Goal: Task Accomplishment & Management: Manage account settings

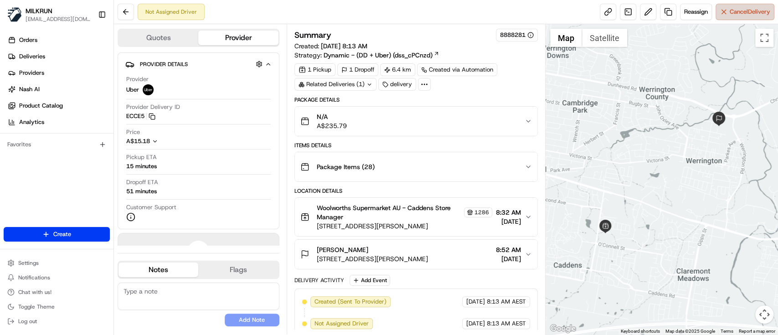
click at [745, 9] on span "Cancel Delivery" at bounding box center [749, 12] width 41 height 8
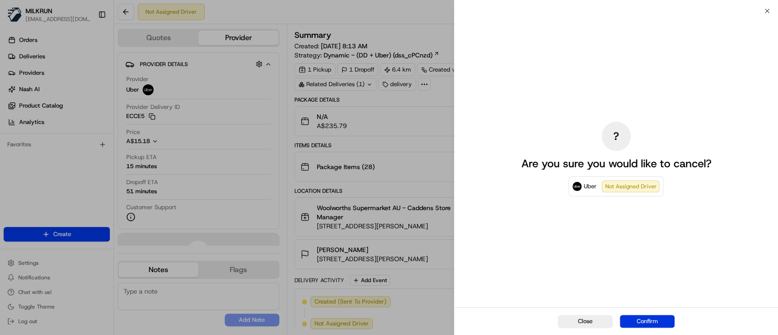
click at [642, 317] on button "Confirm" at bounding box center [646, 321] width 55 height 13
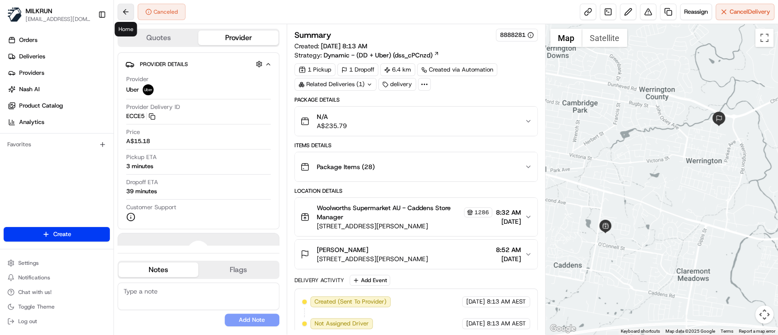
click at [121, 7] on button at bounding box center [126, 12] width 16 height 16
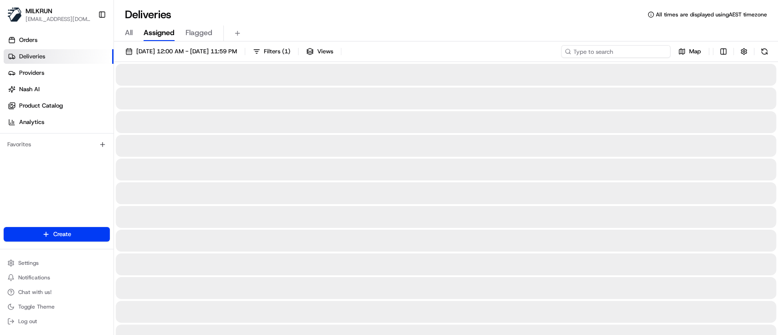
click at [629, 54] on input at bounding box center [615, 51] width 109 height 13
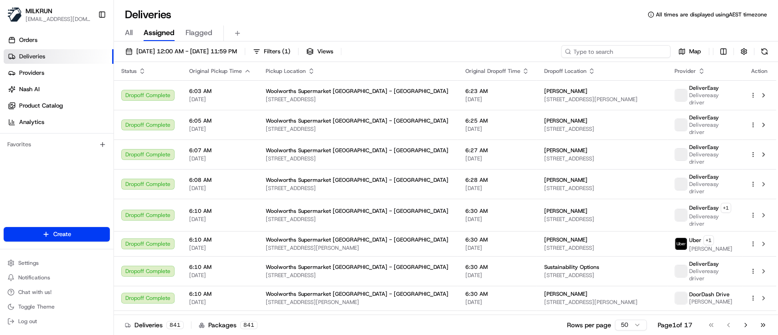
paste input "f1cd8fe7-77e8-44a8-9006-bfbe5788f4f9"
type input "f1cd8fe7-77e8-44a8-9006-bfbe5788f4f9"
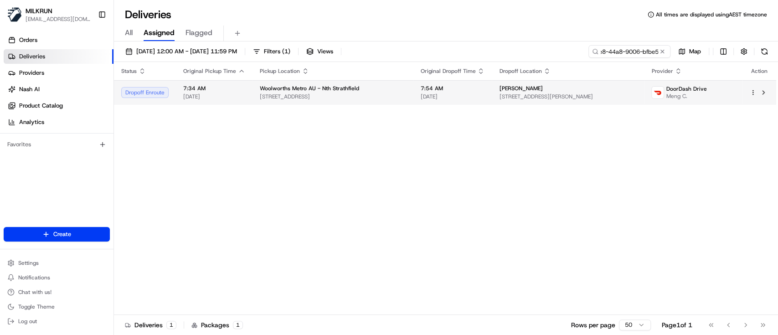
click at [386, 100] on td "Woolworths Metro AU - Nth Strathfield 145 Concord Rd, North Strathfield, NSW 21…" at bounding box center [332, 92] width 160 height 25
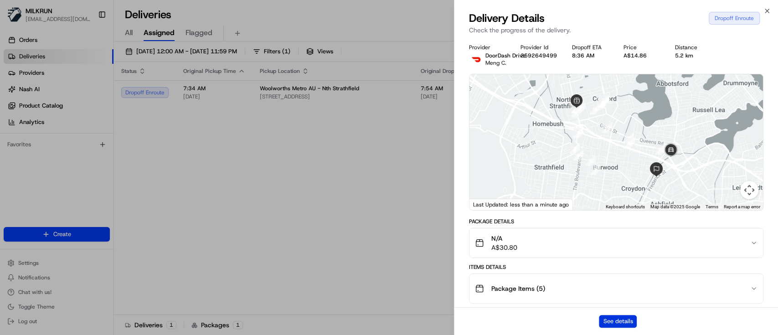
click at [618, 319] on button "See details" at bounding box center [618, 321] width 38 height 13
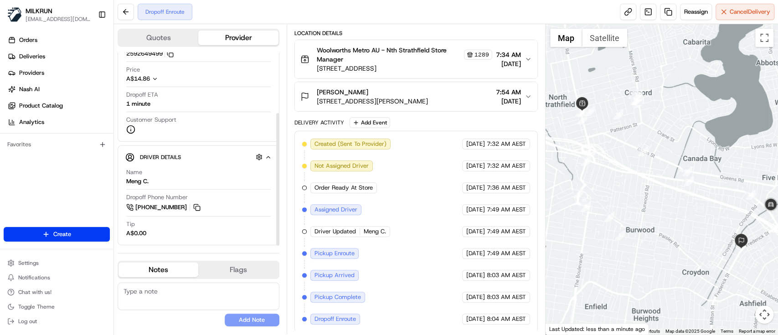
scroll to position [88, 0]
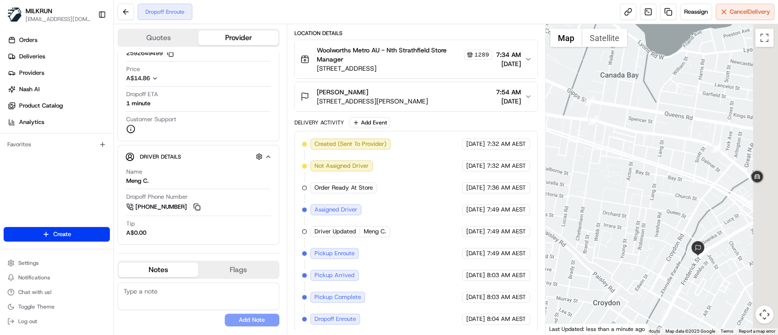
drag, startPoint x: 751, startPoint y: 249, endPoint x: 702, endPoint y: 222, distance: 55.9
click at [703, 222] on div at bounding box center [661, 179] width 232 height 310
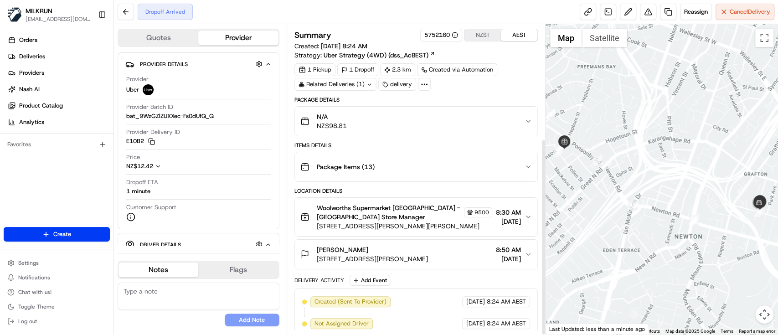
scroll to position [179, 0]
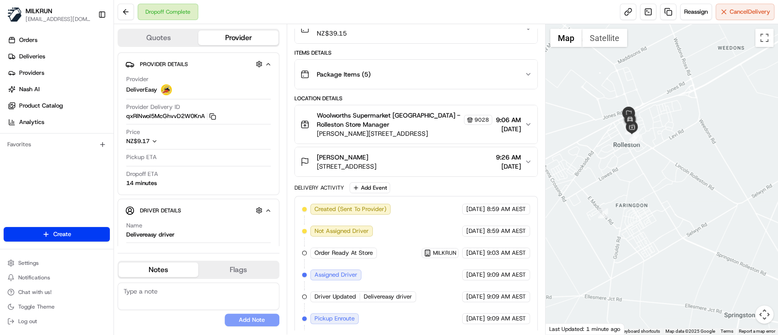
scroll to position [223, 0]
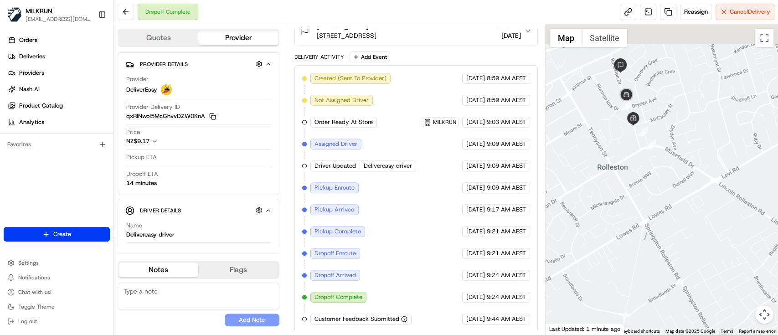
drag, startPoint x: 626, startPoint y: 111, endPoint x: 641, endPoint y: 162, distance: 53.1
click at [641, 162] on div at bounding box center [661, 179] width 232 height 310
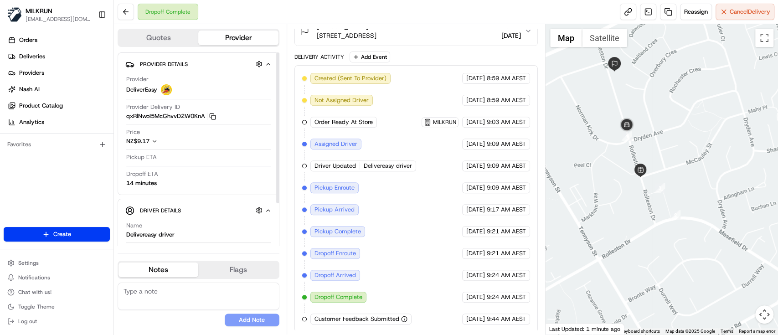
scroll to position [41, 0]
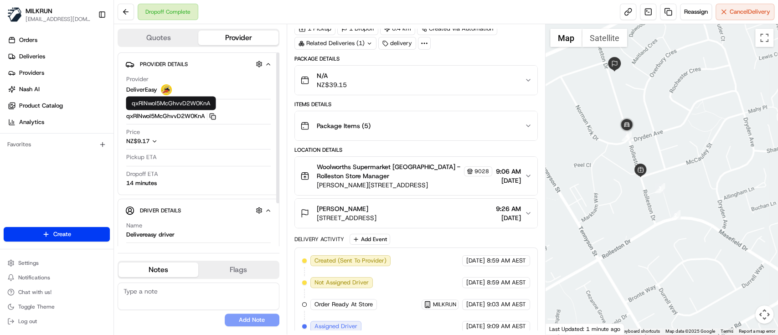
click at [212, 116] on rect "button" at bounding box center [213, 117] width 4 height 4
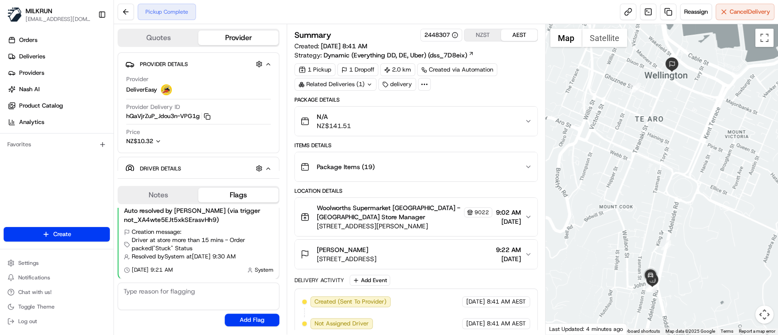
scroll to position [136, 0]
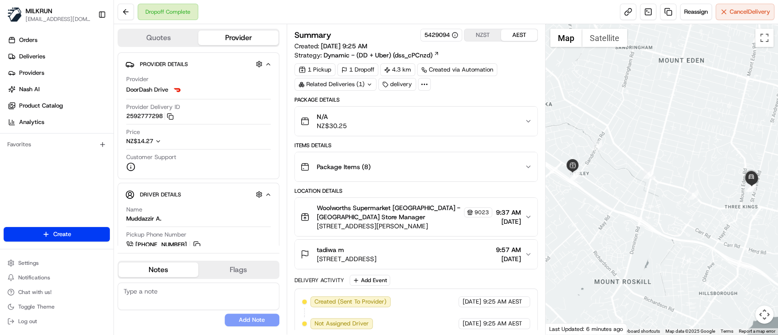
scroll to position [223, 0]
